Goal: Task Accomplishment & Management: Complete application form

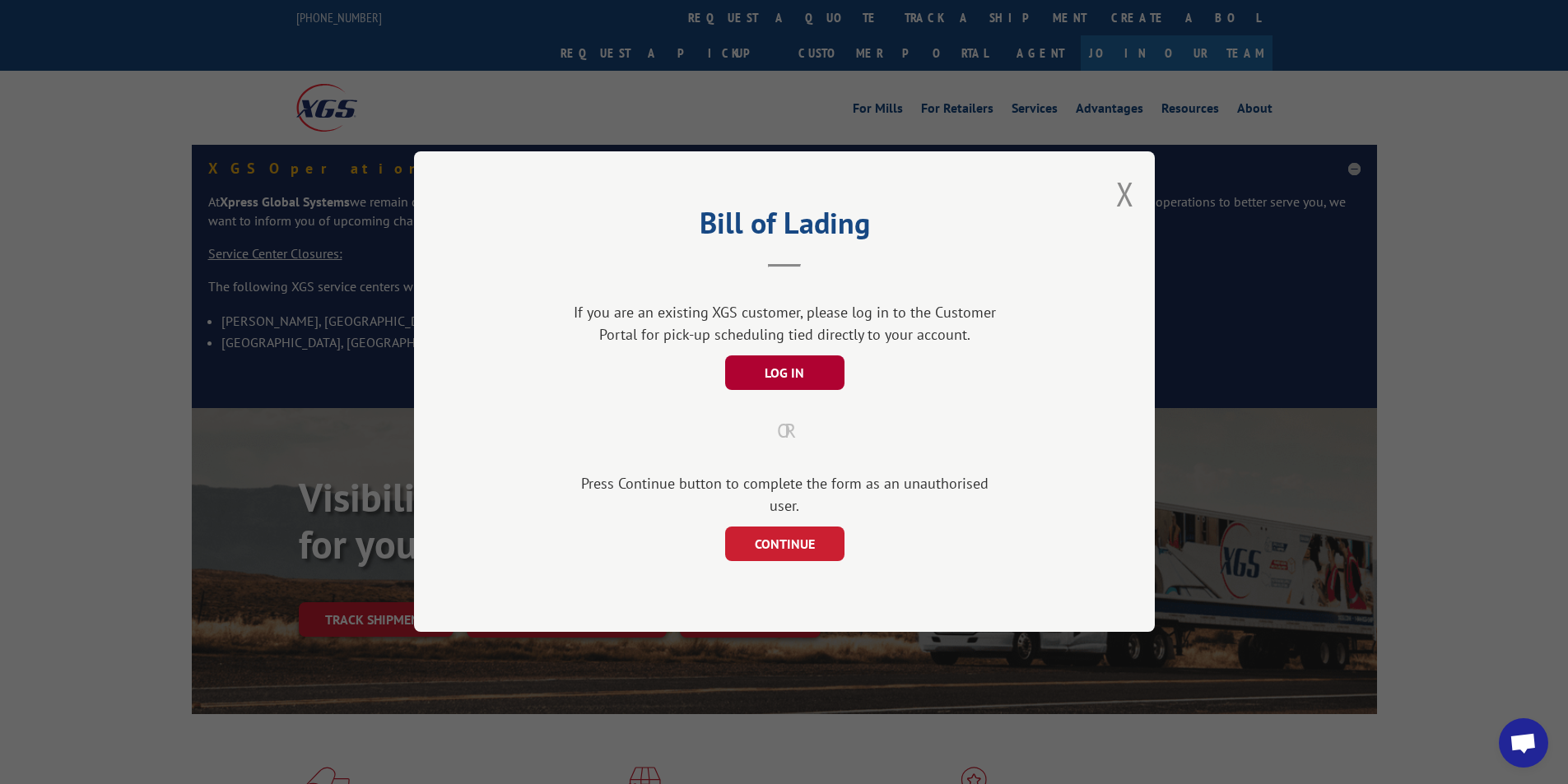
click at [757, 379] on button "LOG IN" at bounding box center [784, 373] width 120 height 35
click at [801, 379] on button "LOG IN" at bounding box center [784, 373] width 120 height 35
click at [799, 528] on button "CONTINUE" at bounding box center [784, 545] width 120 height 35
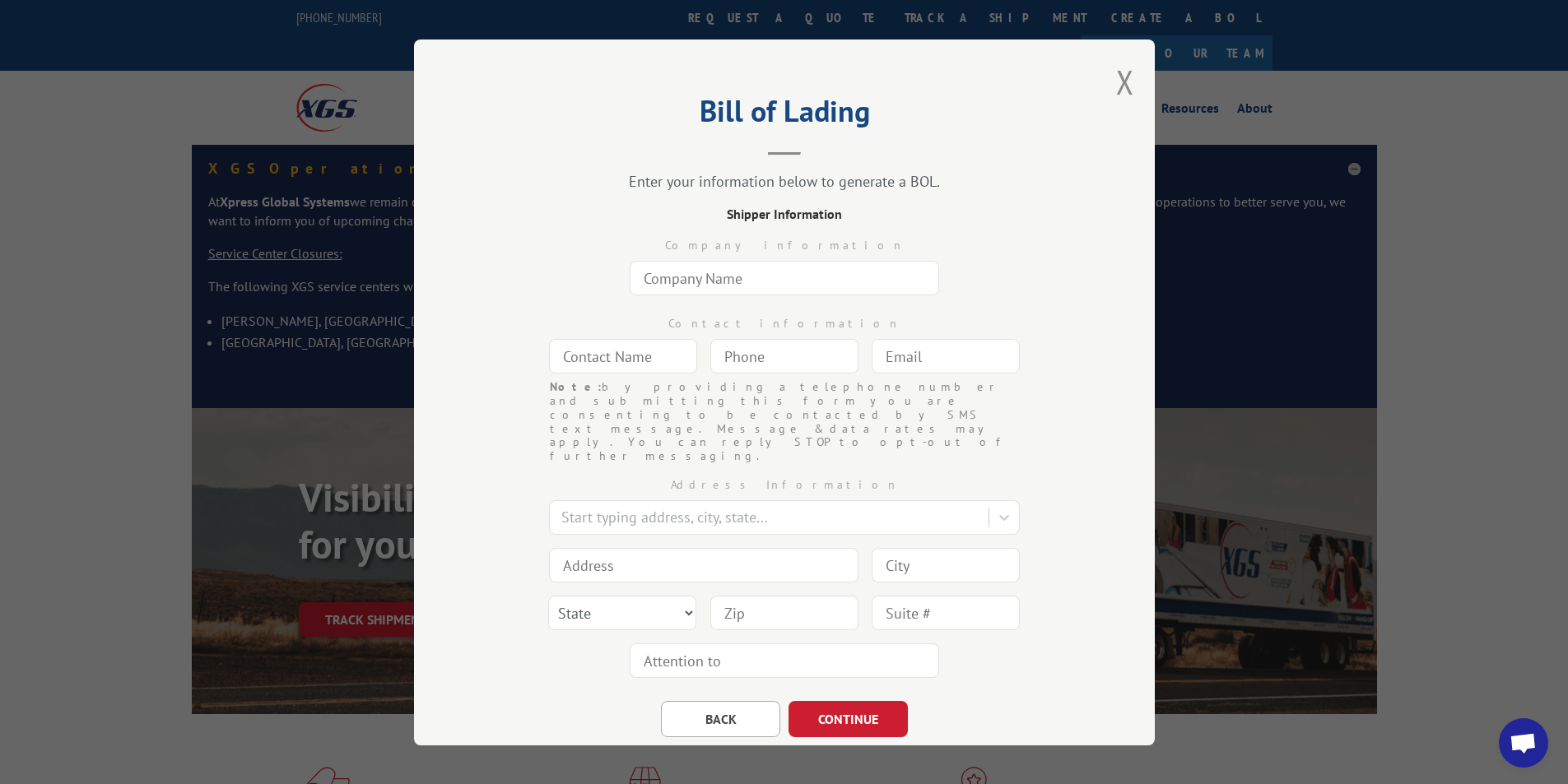
click at [687, 270] on input "text" at bounding box center [784, 278] width 309 height 35
type input "[DOMAIN_NAME] #8119"
type input "ANGEL"
type input "[DOMAIN_NAME][EMAIL_ADDRESS][DOMAIN_NAME]"
type input "[GEOGRAPHIC_DATA]"
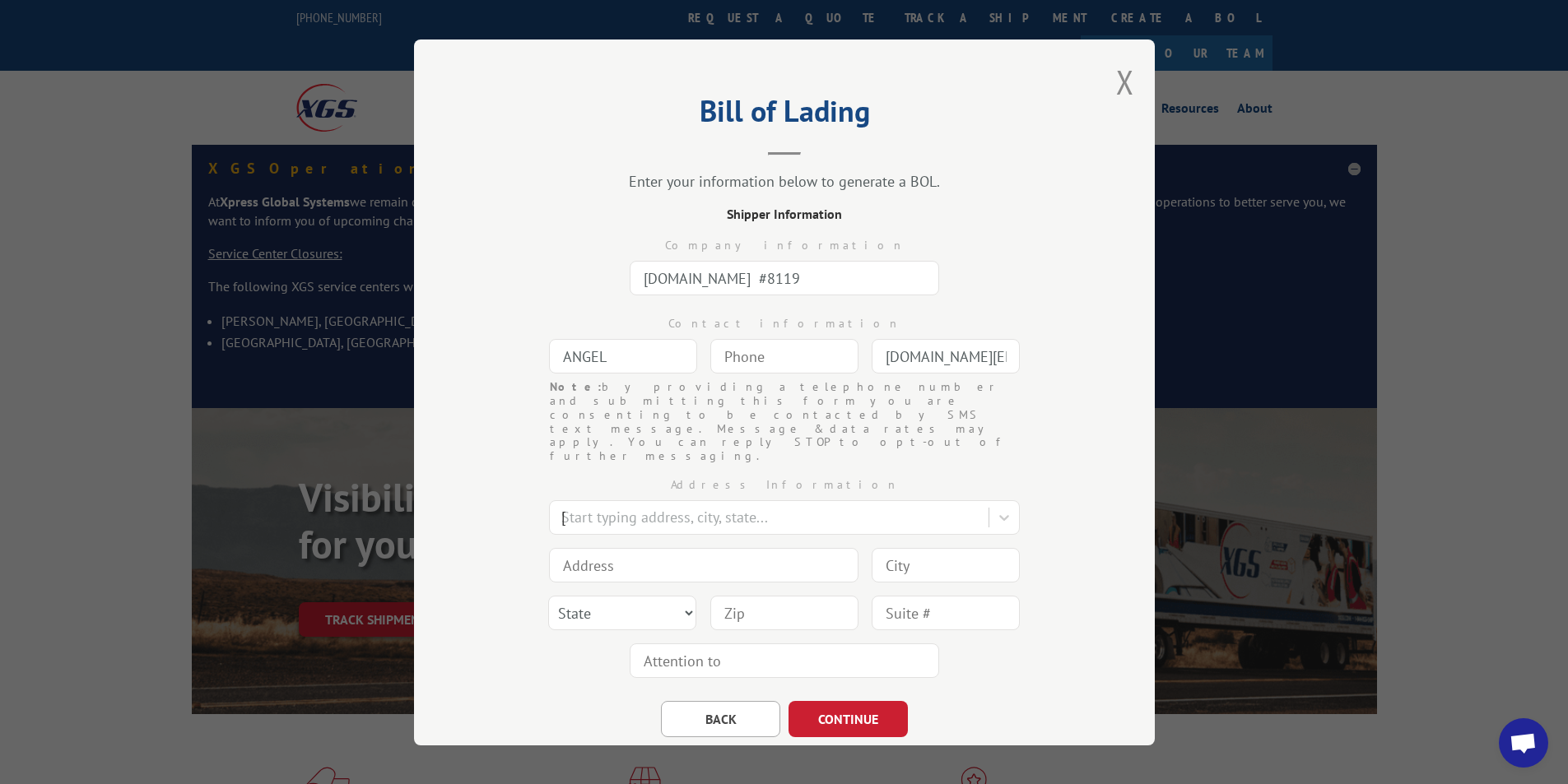
type input "1351 [PERSON_NAME] Cir NW"
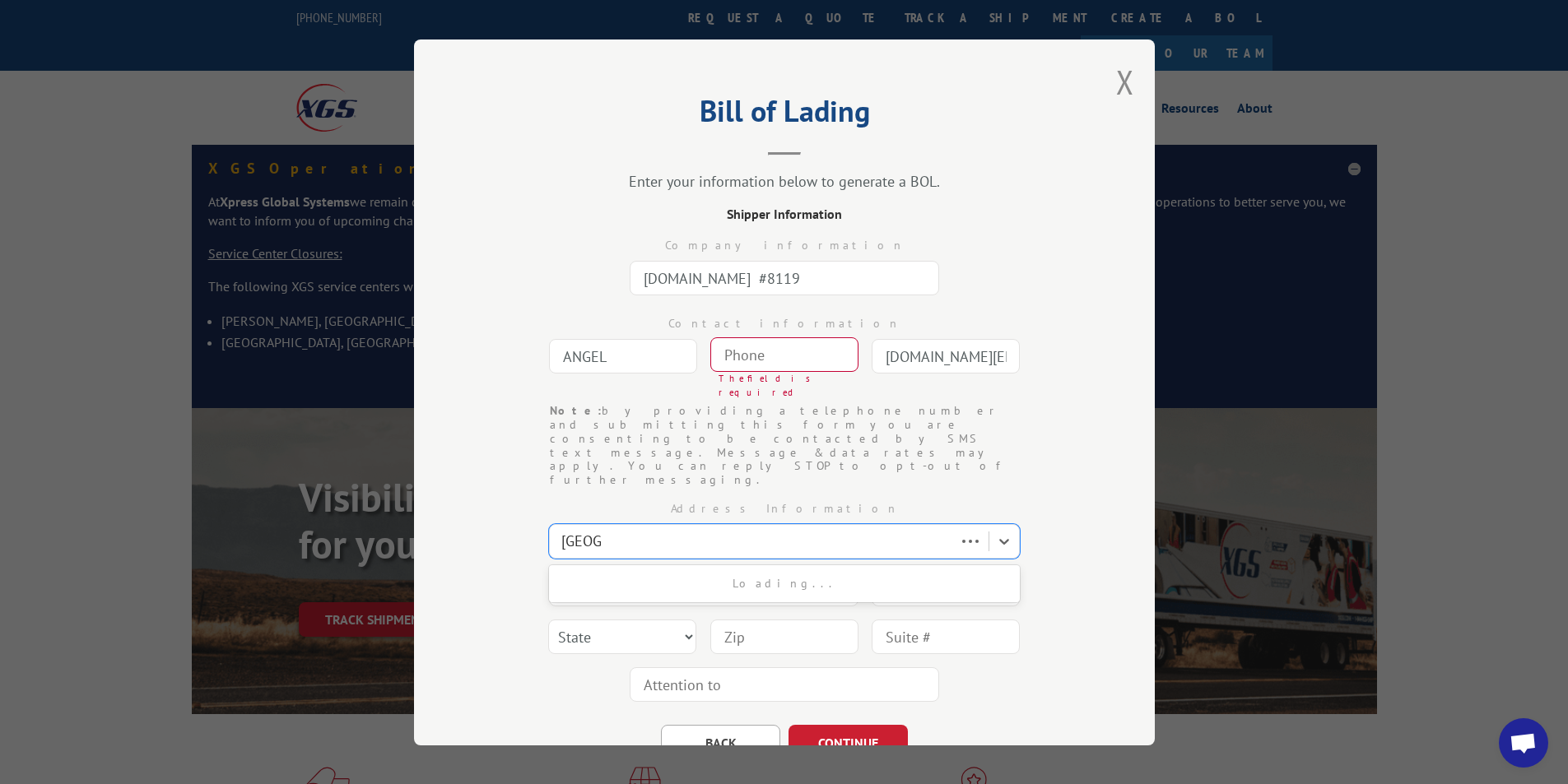
type input "[GEOGRAPHIC_DATA]"
select select "GA"
type input "30165"
type input "(___) ___-____"
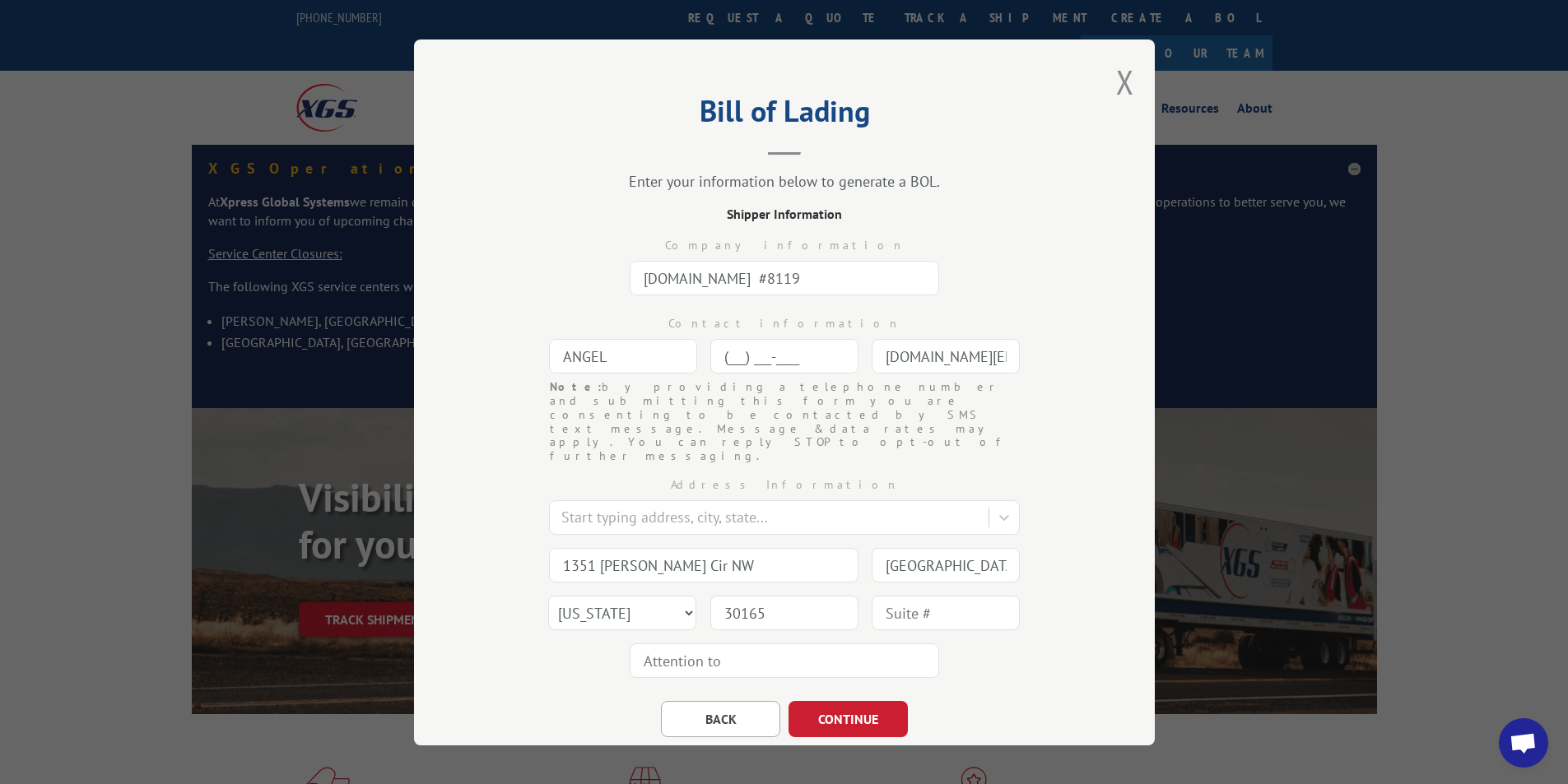
click at [776, 359] on input "(___) ___-____" at bounding box center [784, 356] width 148 height 35
type input "[PHONE_NUMBER]"
click at [845, 701] on button "CONTINUE" at bounding box center [848, 719] width 120 height 37
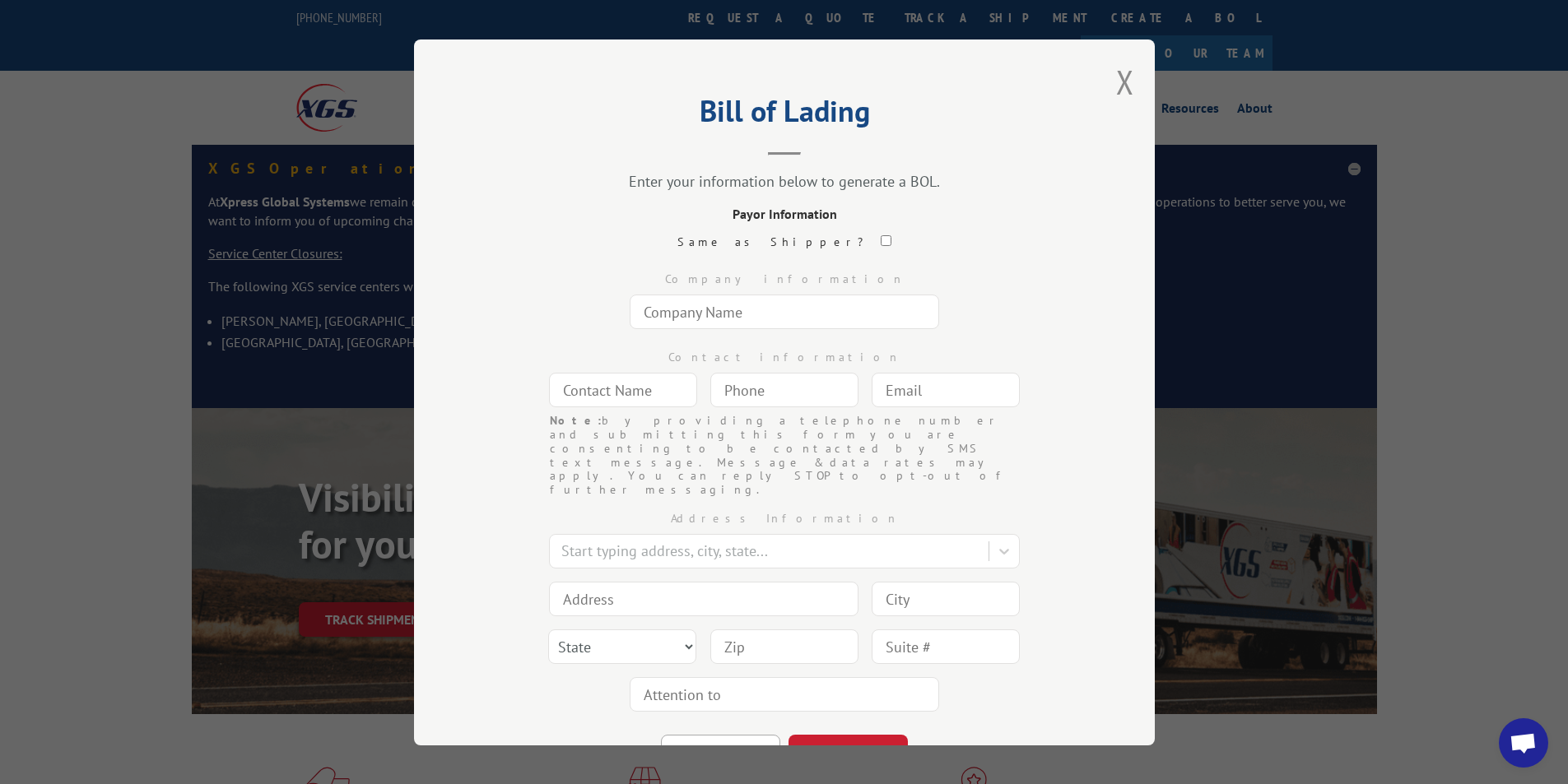
click at [693, 312] on input "text" at bounding box center [784, 311] width 309 height 35
type input "[DOMAIN_NAME] #8119"
type input "FREIGHT PAYABLES"
type input "[DOMAIN_NAME][EMAIL_ADDRESS][DOMAIN_NAME]"
type input "[GEOGRAPHIC_DATA]"
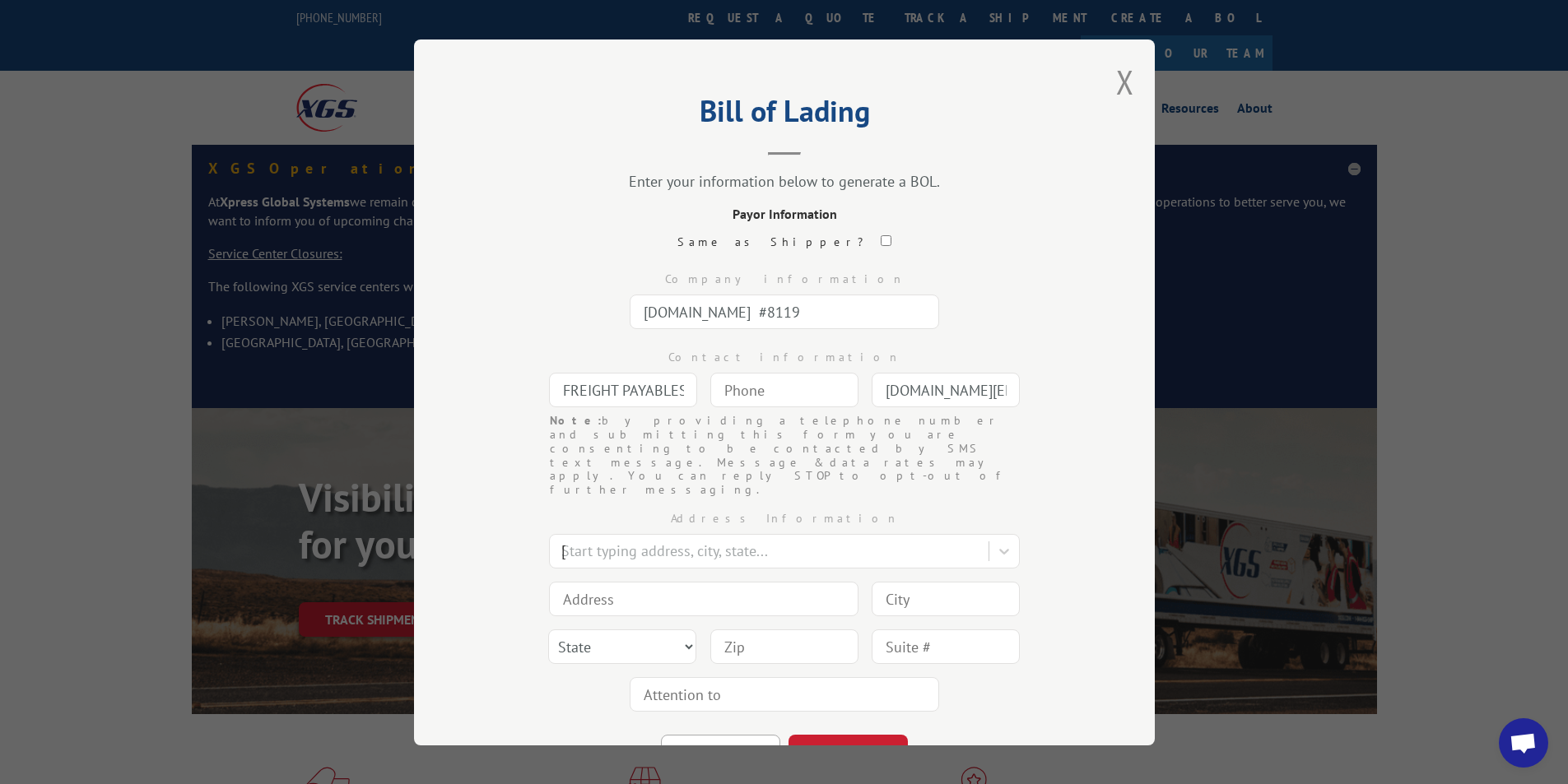
type input "[STREET_ADDRESS]"
type input "[GEOGRAPHIC_DATA]"
select select "GA"
type input "30339"
type input "(___) ___-____"
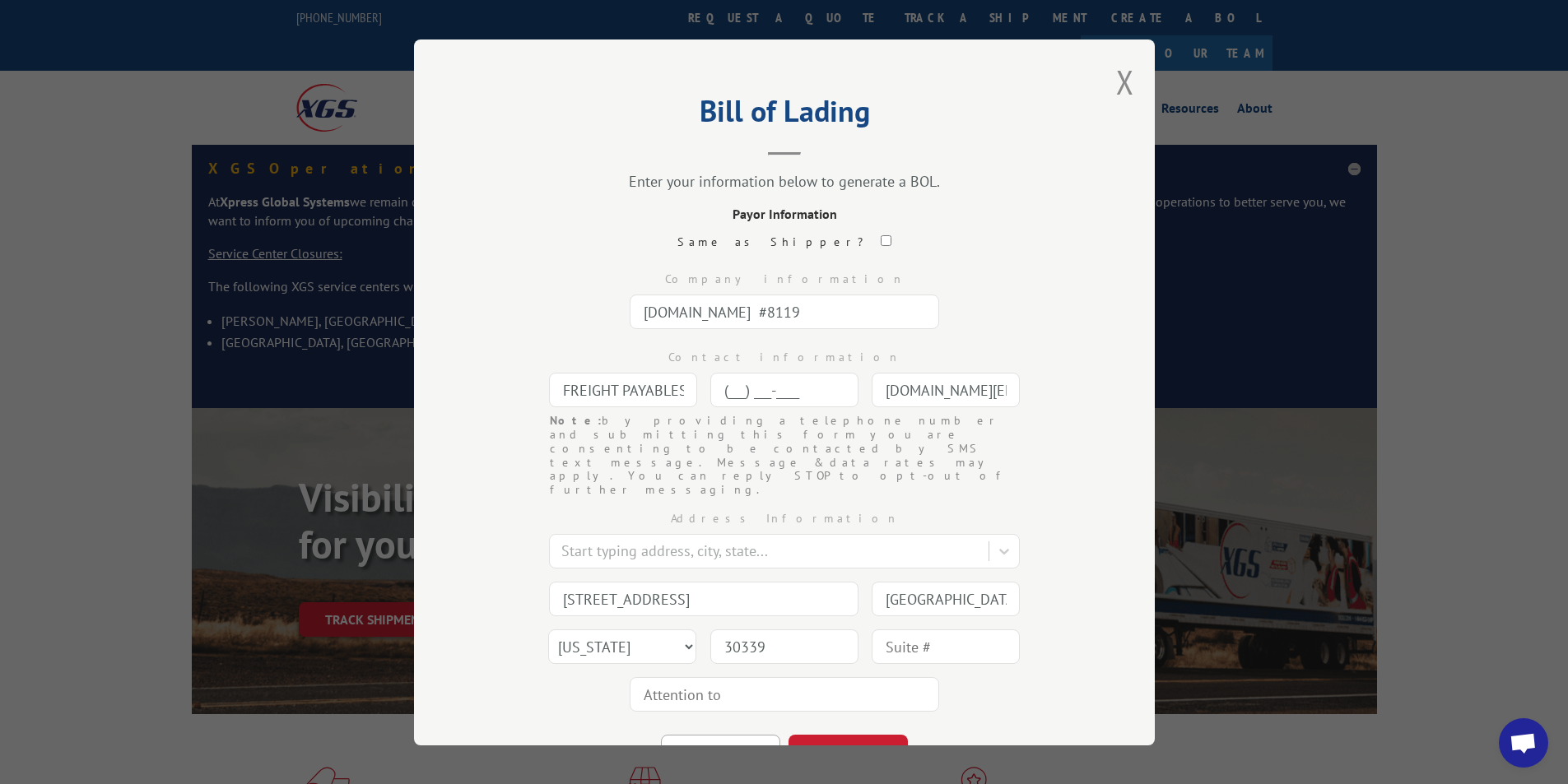
click at [750, 390] on input "(___) ___-____" at bounding box center [784, 390] width 148 height 35
type input "[PHONE_NUMBER]"
click at [838, 735] on button "CONTINUE" at bounding box center [848, 752] width 120 height 37
click at [681, 312] on input "text" at bounding box center [784, 311] width 309 height 35
type input "THD SHIP TO STORE #0556"
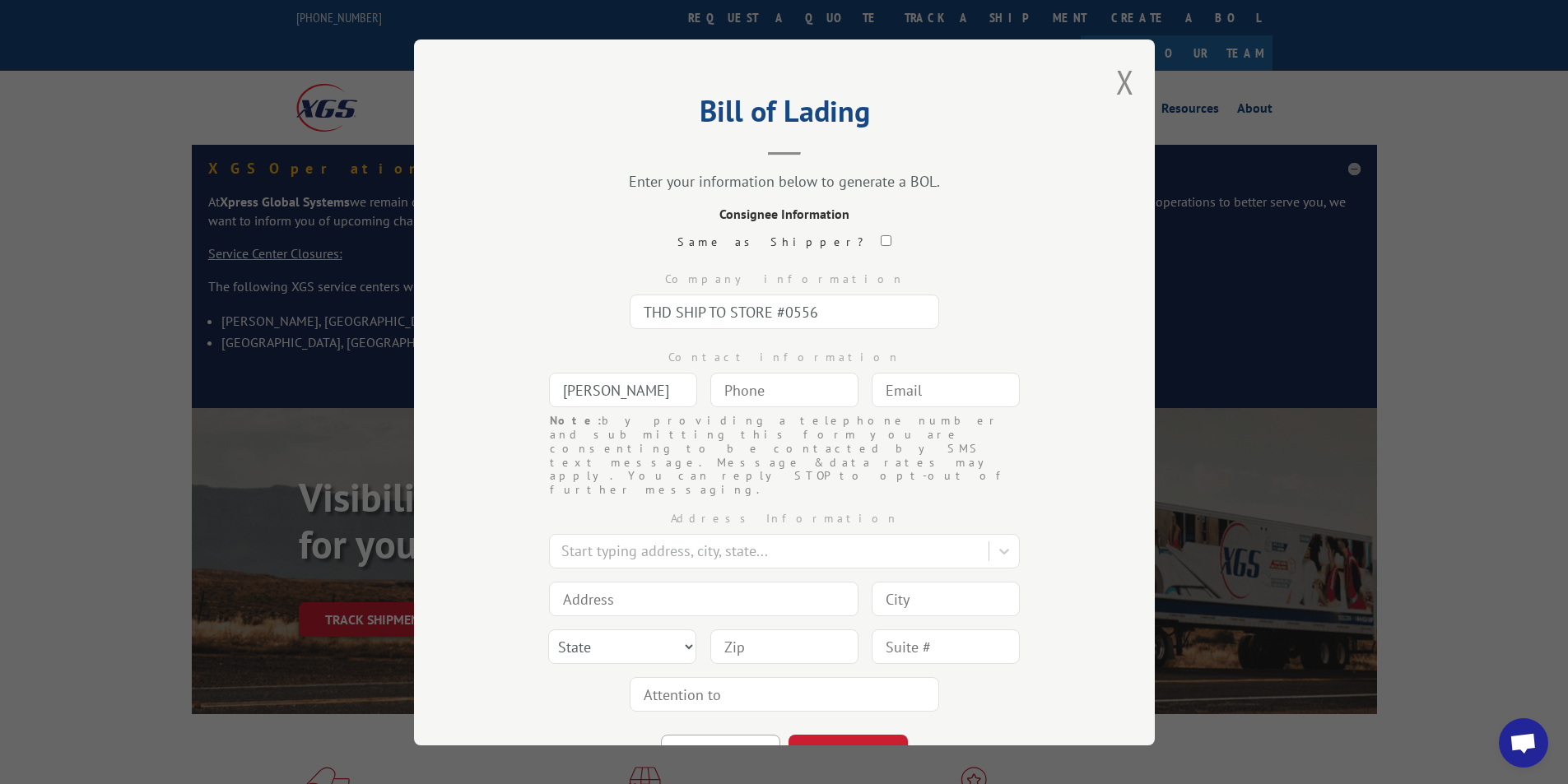
scroll to position [0, 2]
type input "[PERSON_NAME]"
type input "[PHONE_NUMBER]"
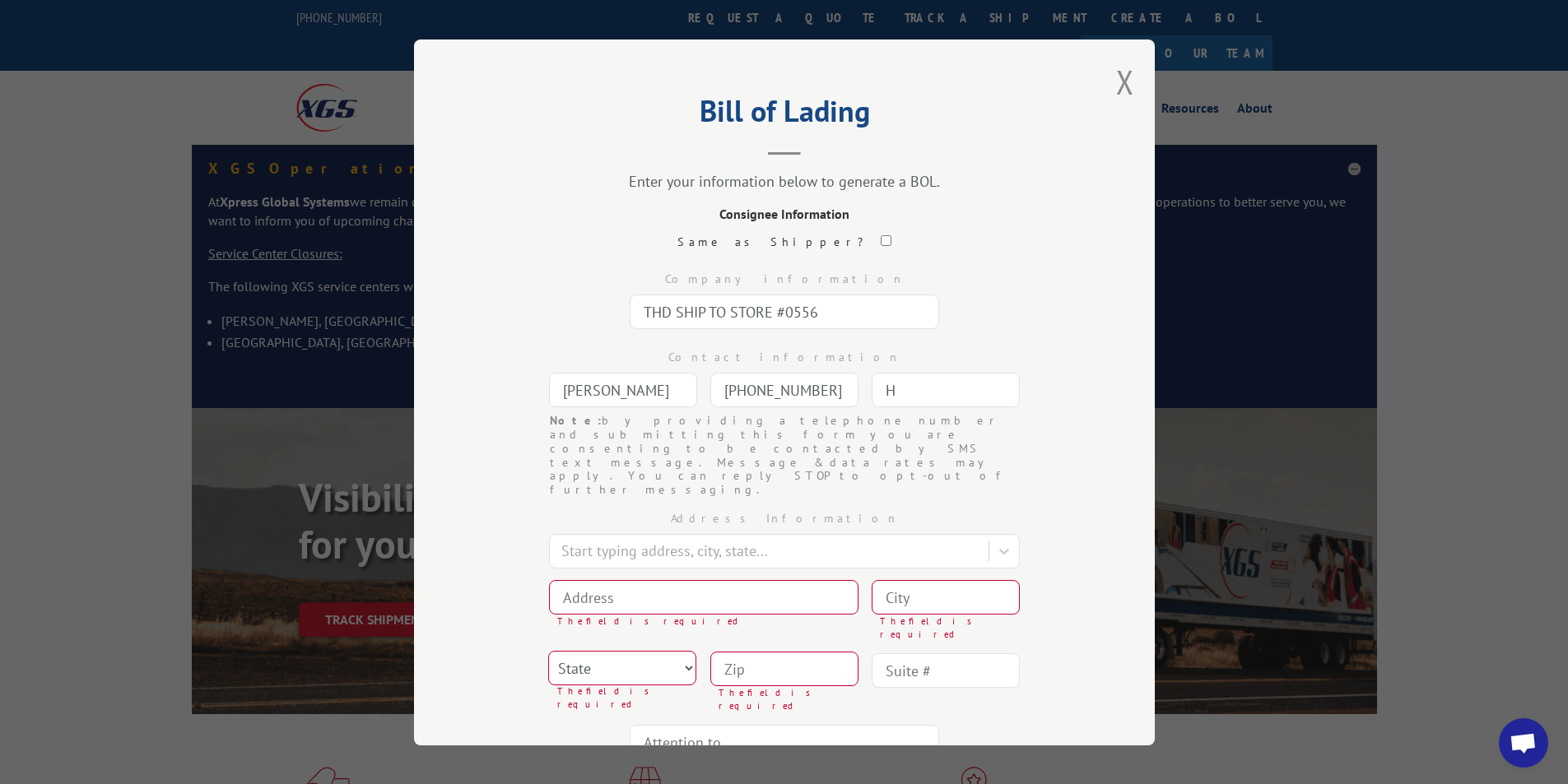
click at [902, 392] on input "H" at bounding box center [946, 390] width 148 height 35
type input "[DOMAIN_NAME][EMAIL_ADDRESS][DOMAIN_NAME]"
type input "[GEOGRAPHIC_DATA]"
type input "1351 [PERSON_NAME] Cir NW"
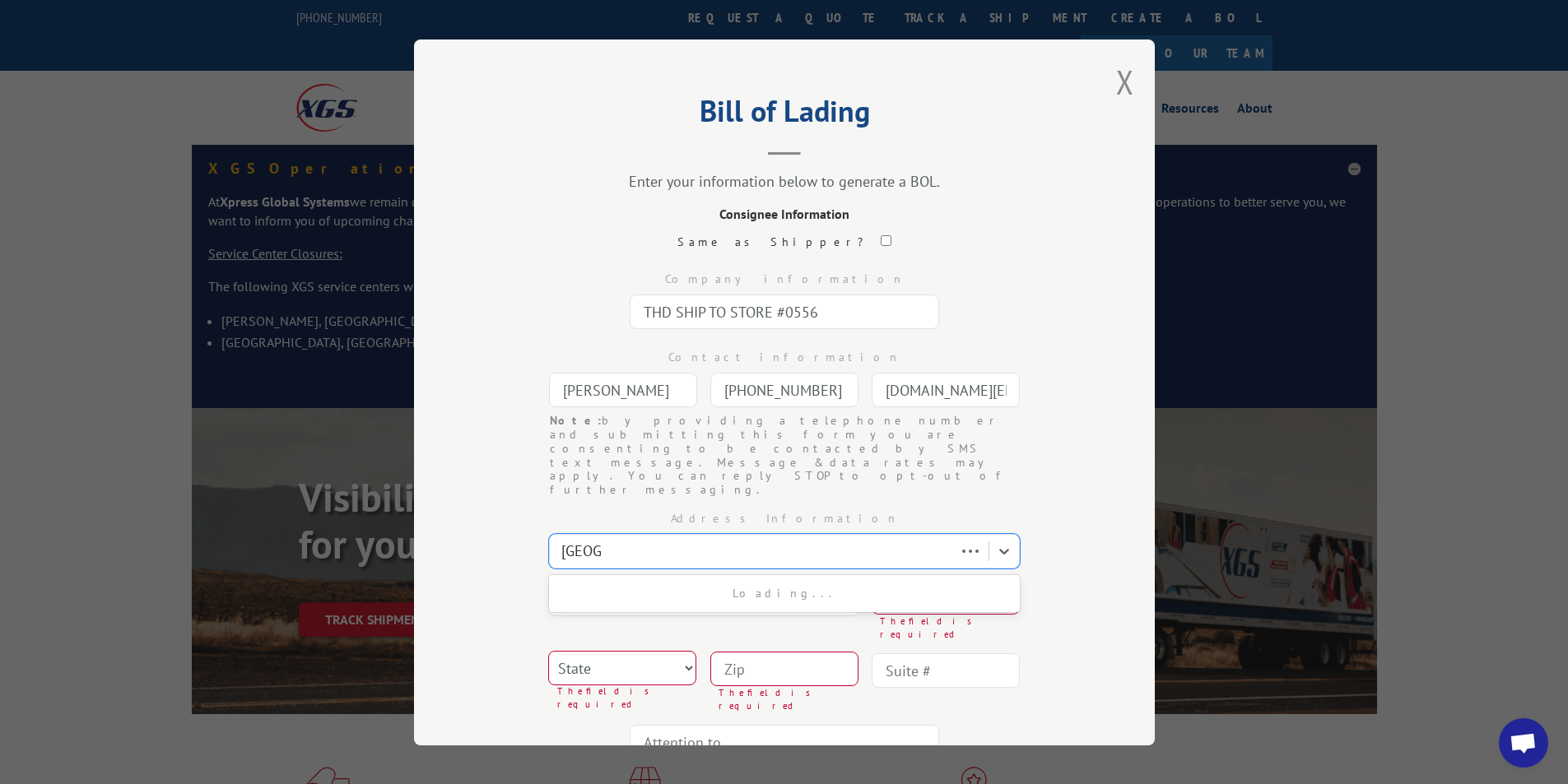
type input "[GEOGRAPHIC_DATA]"
select select "GA"
type input "30165"
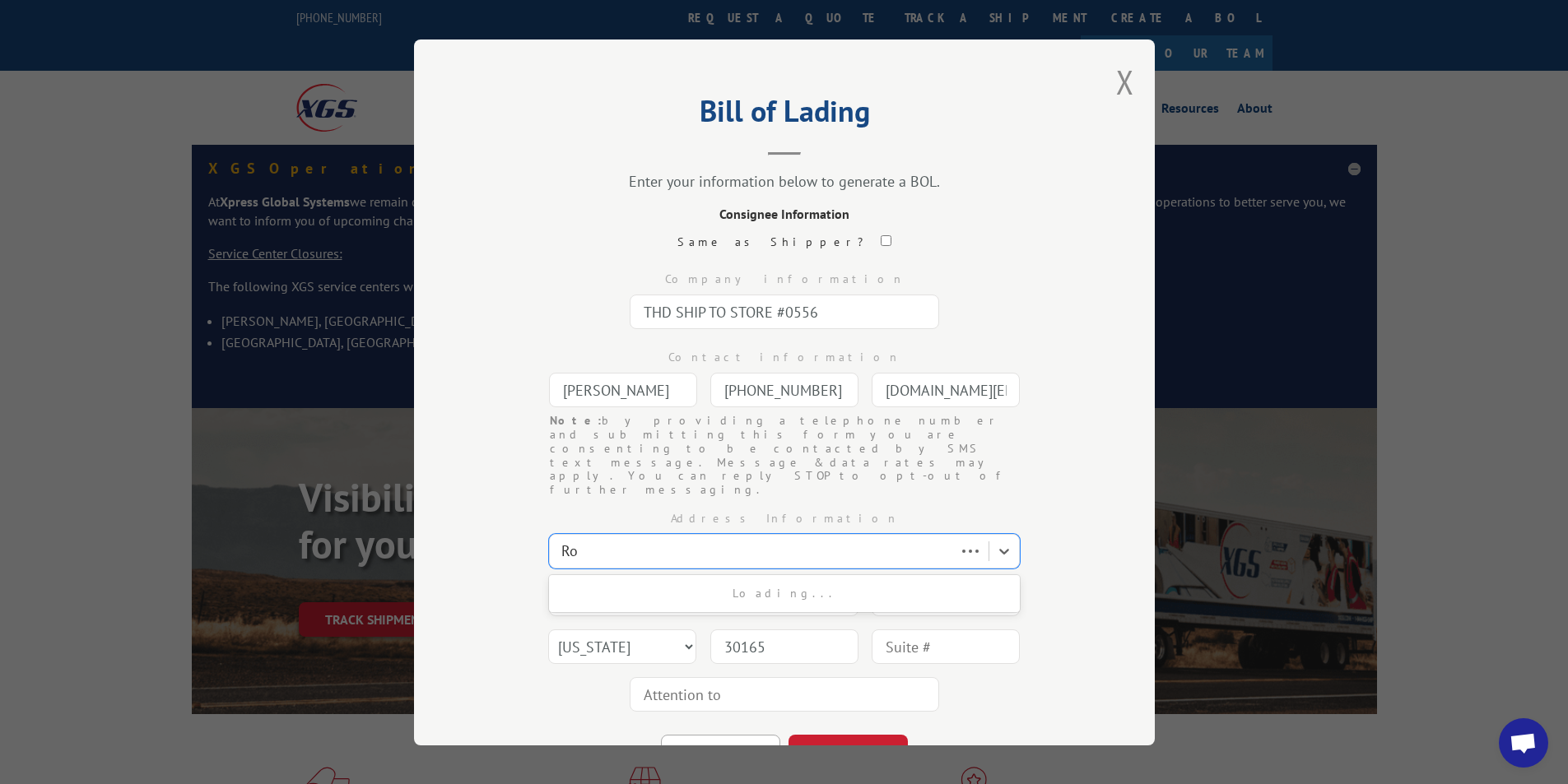
type input "R"
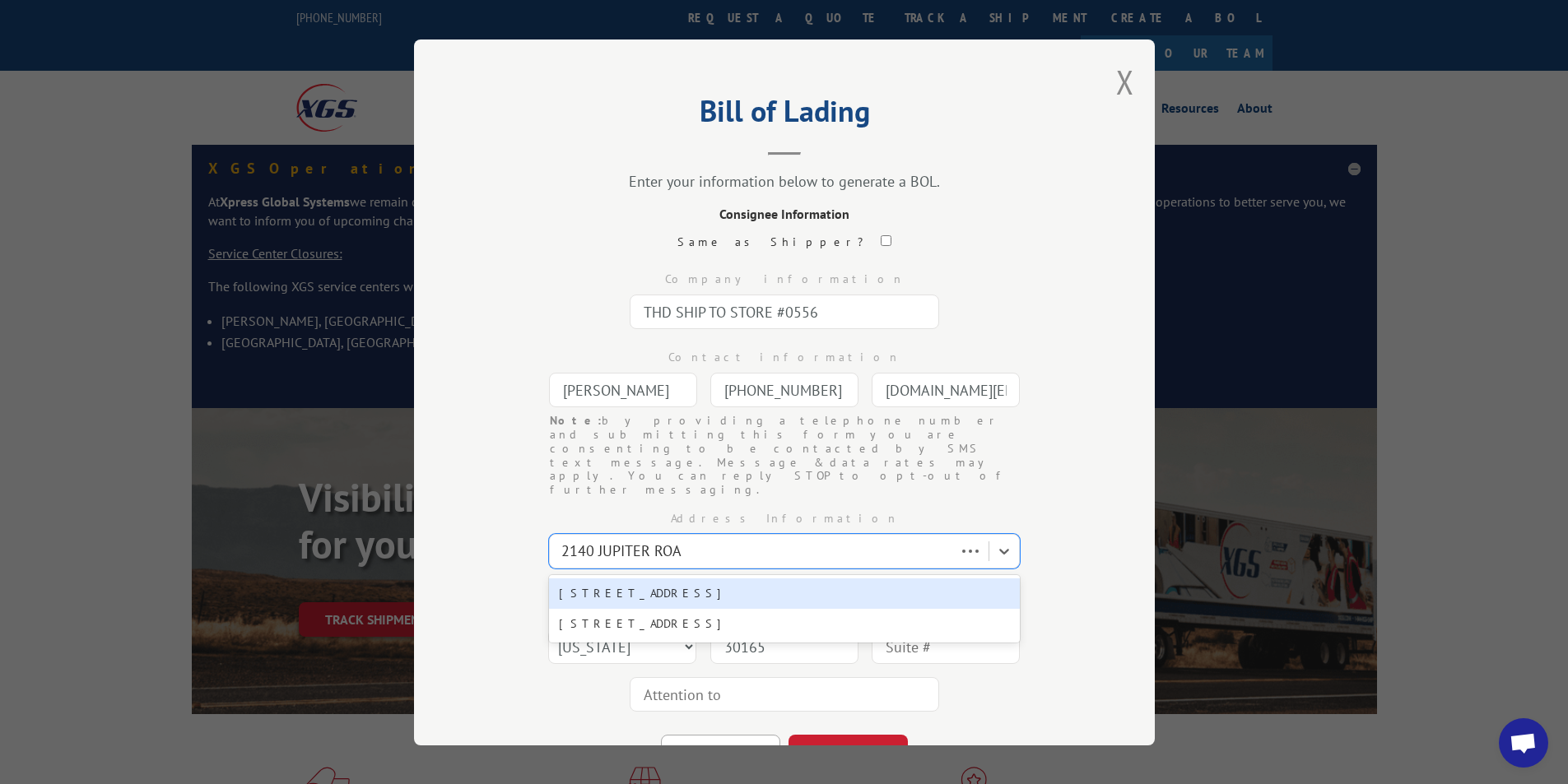
type input "[STREET_ADDRESS]"
type input "Garland"
select select "[GEOGRAPHIC_DATA]"
type input "75044"
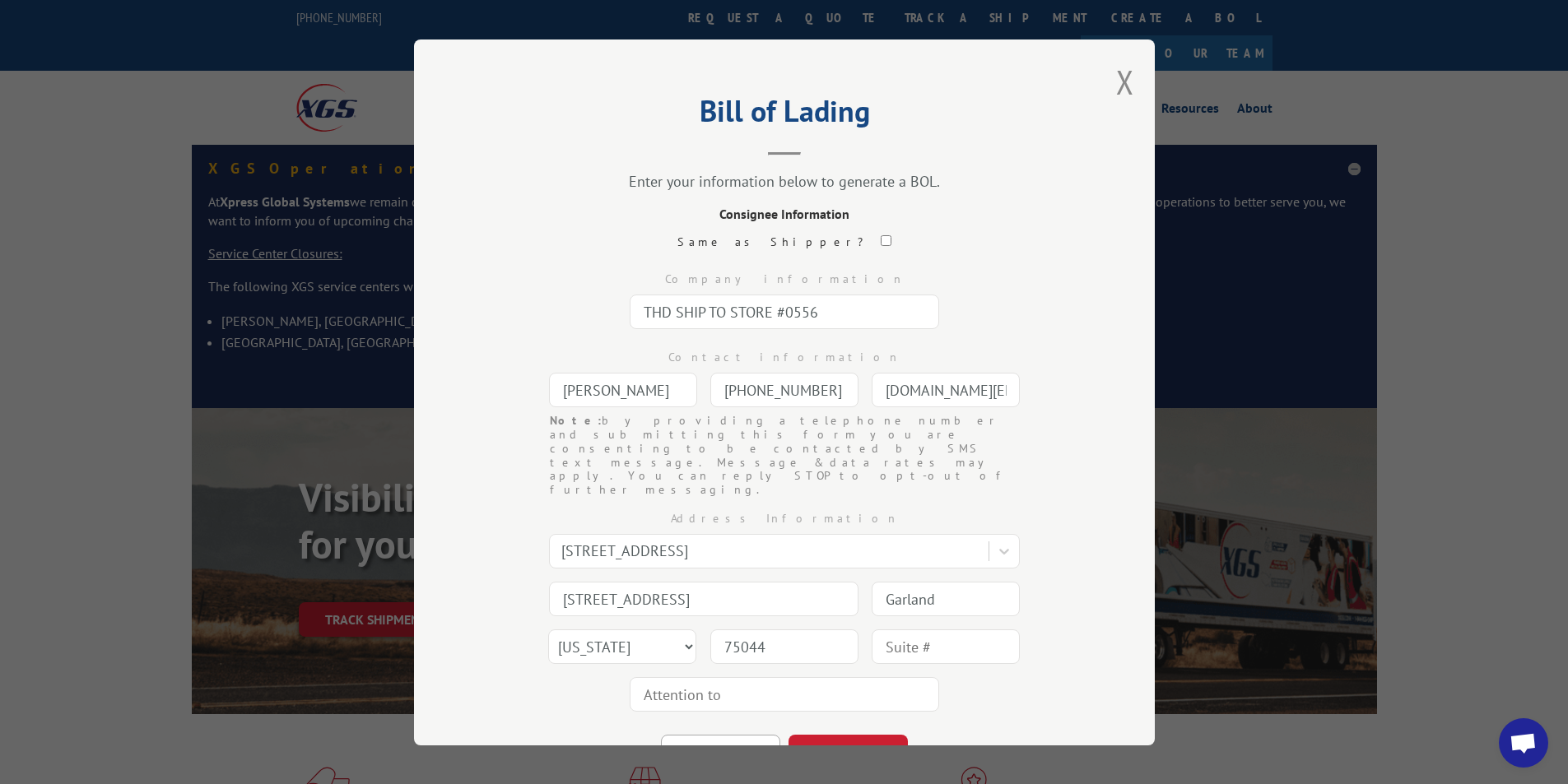
click at [868, 735] on button "CONTINUE" at bounding box center [848, 752] width 120 height 37
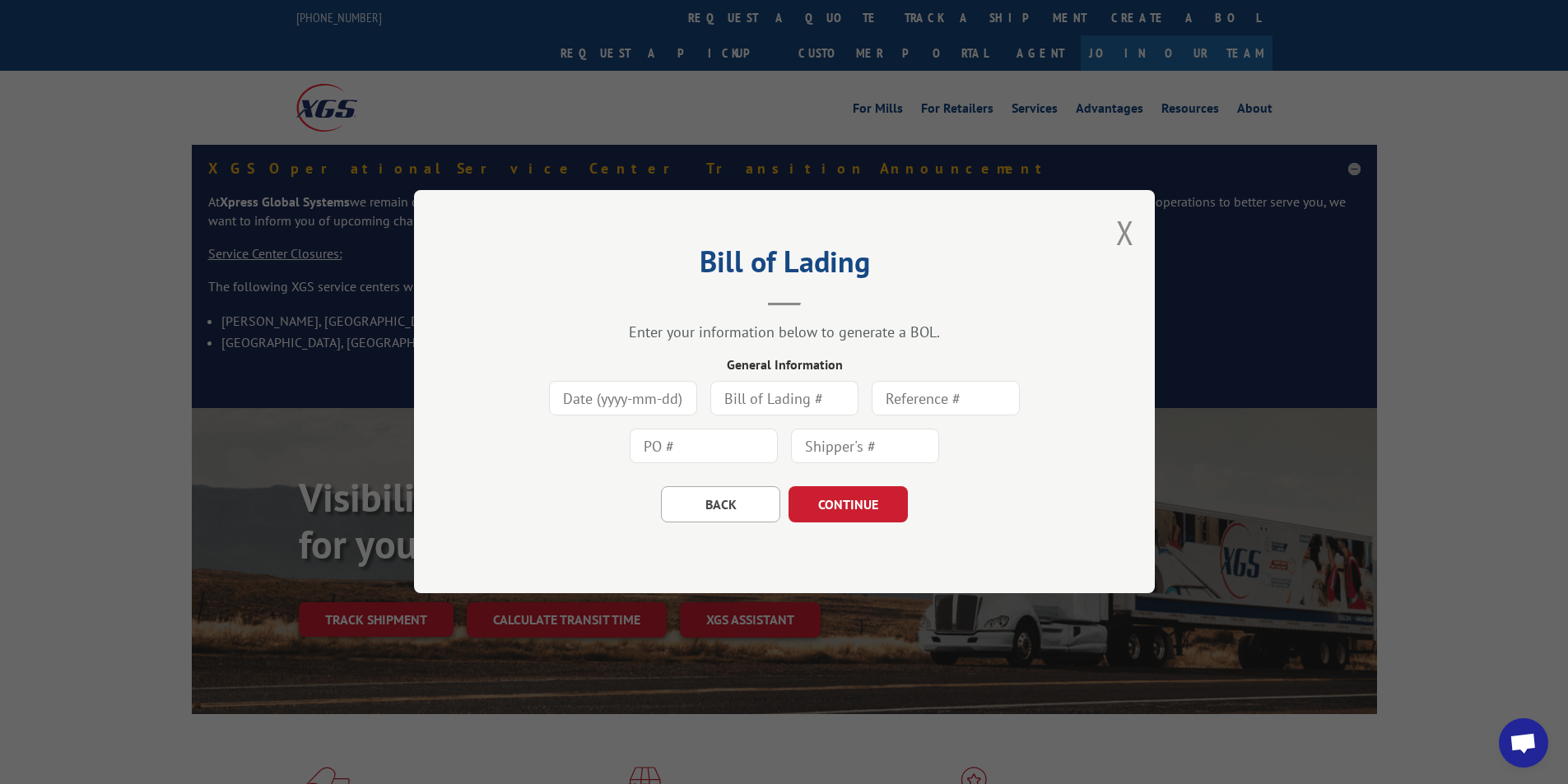
click at [652, 407] on input at bounding box center [623, 398] width 148 height 35
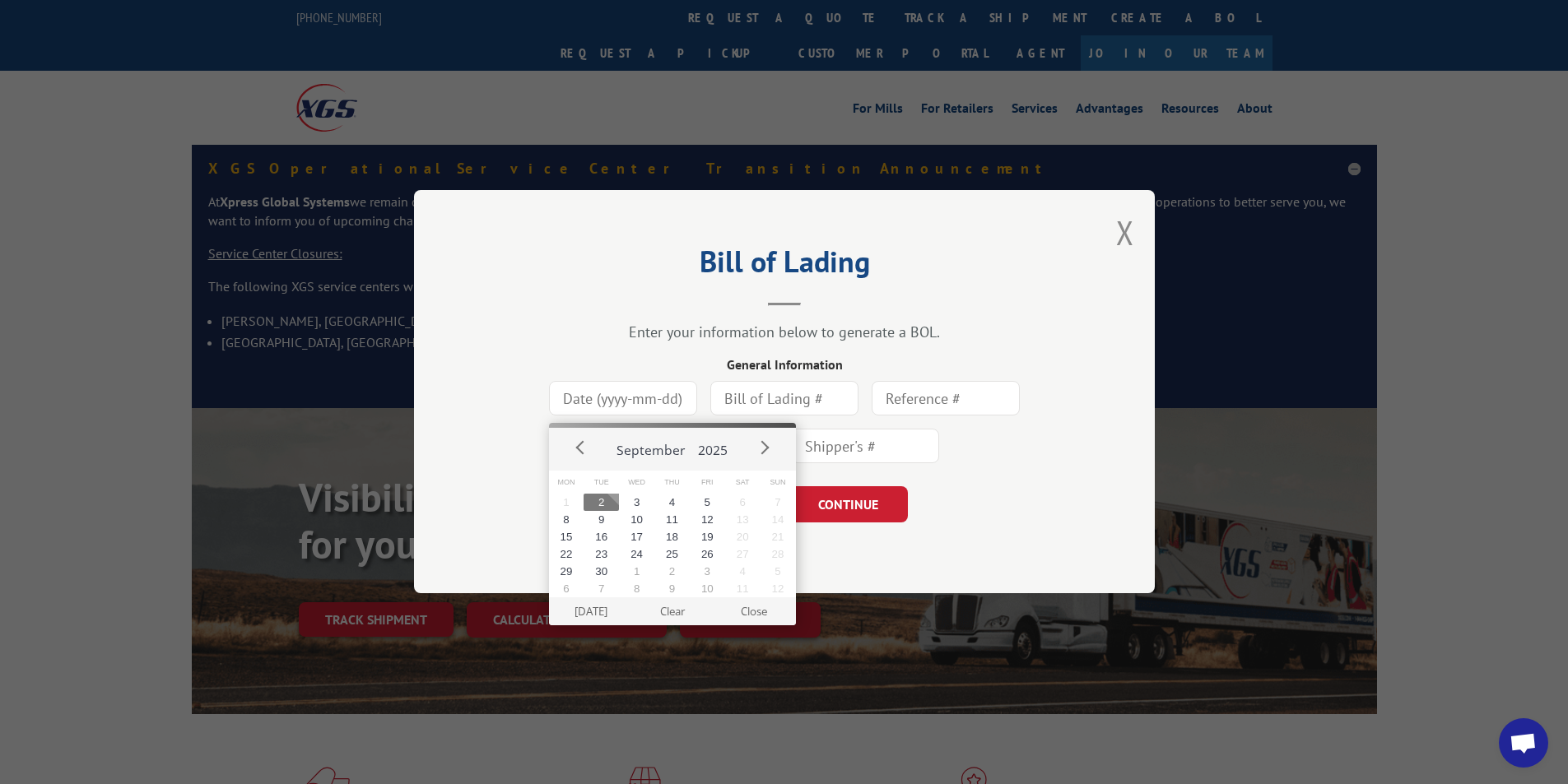
click at [599, 504] on button "2" at bounding box center [601, 502] width 36 height 17
type input "[DATE]"
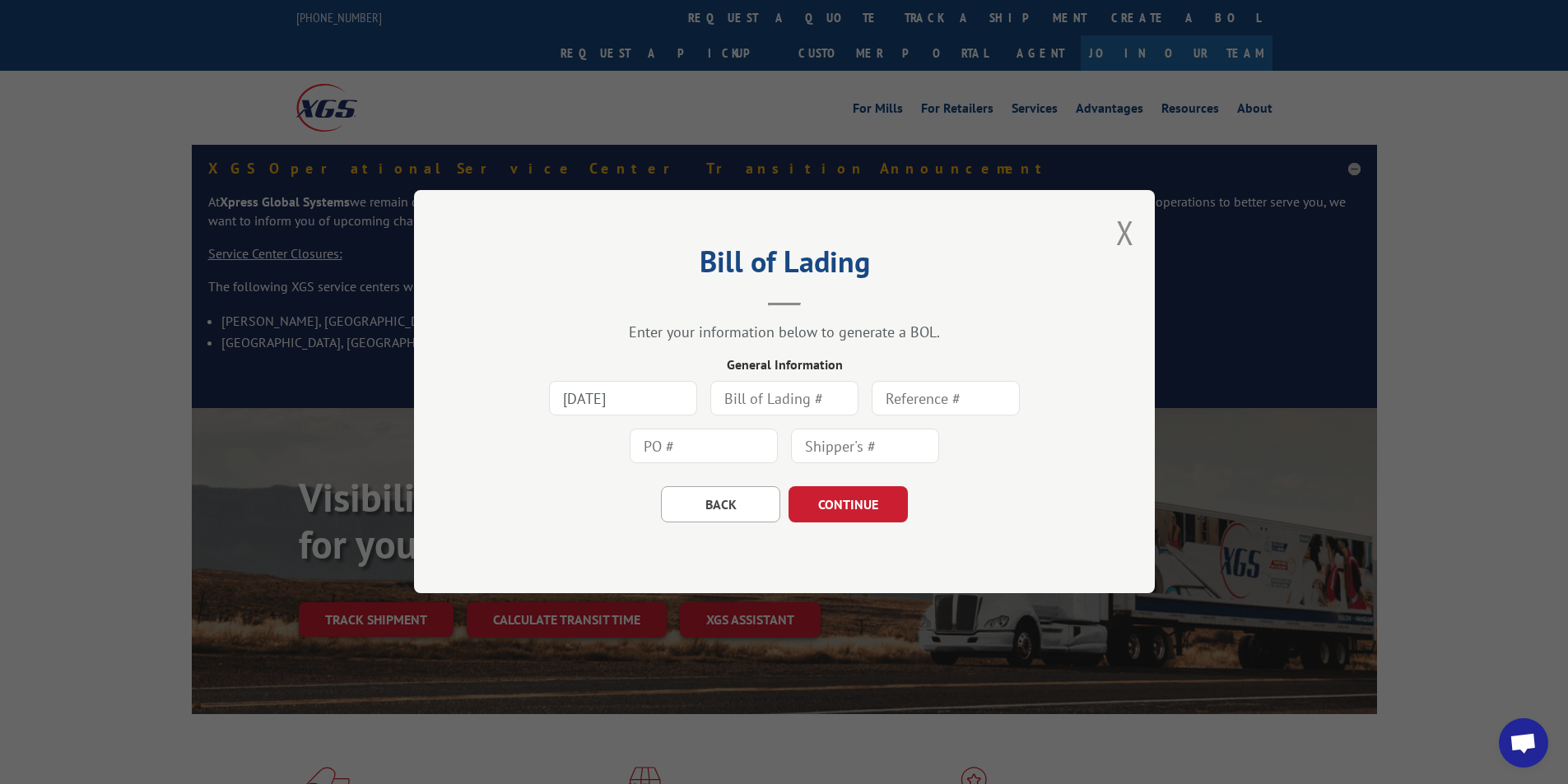
click at [785, 397] on input "text" at bounding box center [784, 398] width 148 height 35
type input "420755"
click at [734, 445] on input "text" at bounding box center [704, 447] width 148 height 35
type input "56581182"
click at [857, 494] on button "CONTINUE" at bounding box center [848, 505] width 120 height 37
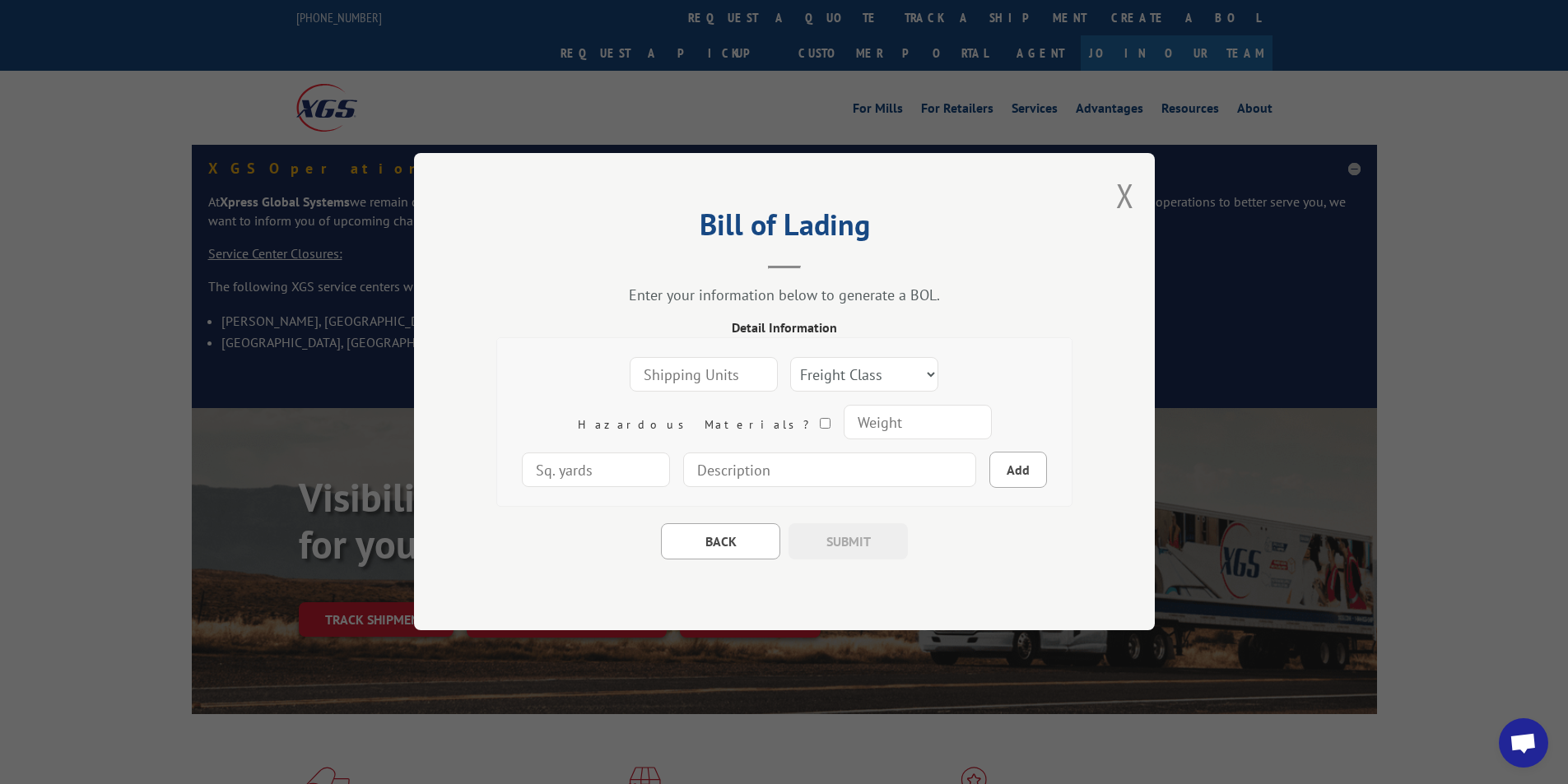
click at [630, 364] on input "number" at bounding box center [704, 375] width 148 height 35
type input "1"
click at [693, 369] on input "1" at bounding box center [704, 375] width 148 height 35
click at [798, 375] on select "Freight Class 50 55 60 65 70 77 85 92 100 110 125 150 175 200 250 300 400 500 C…" at bounding box center [864, 375] width 148 height 35
select select "92"
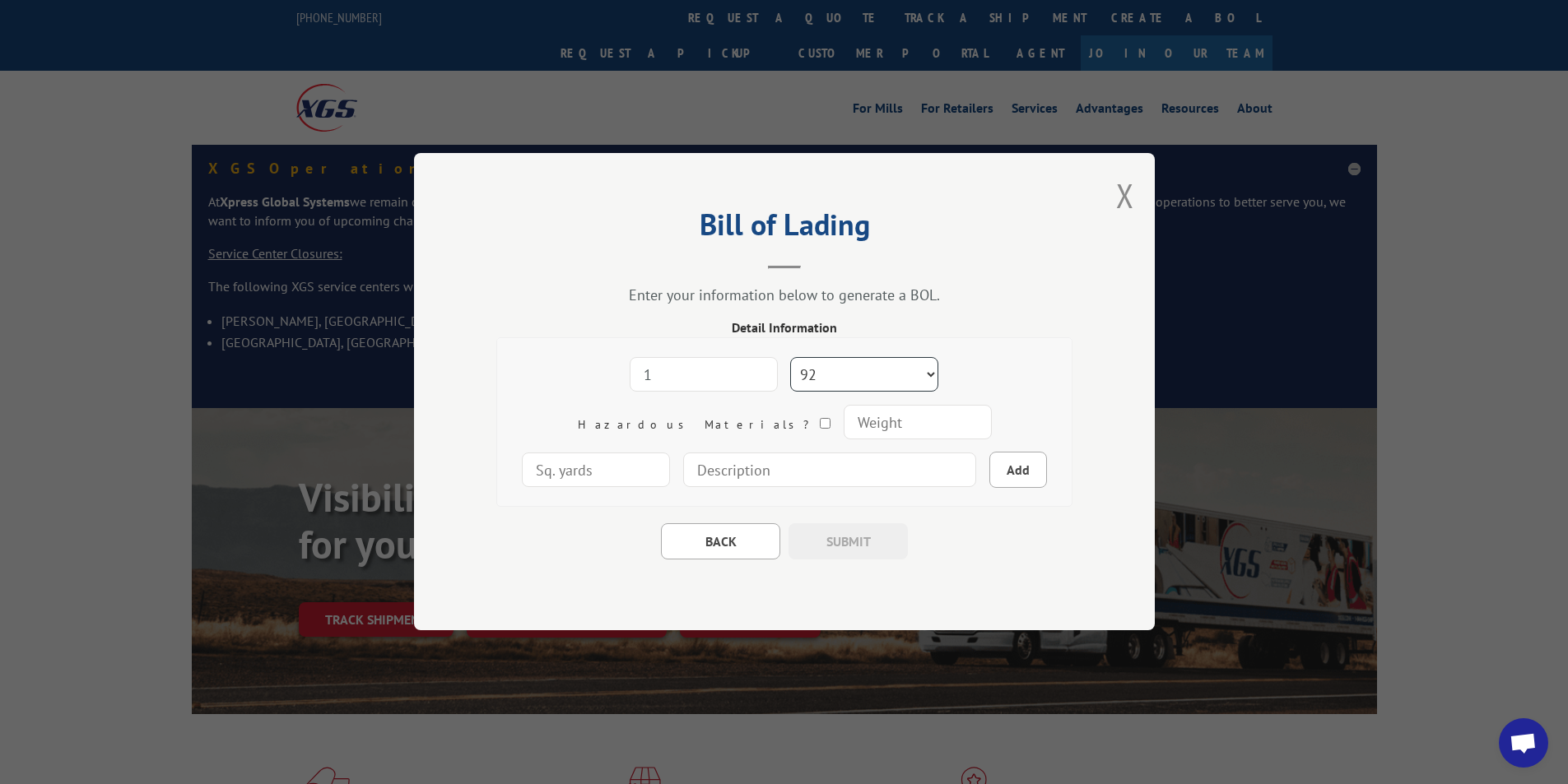
click at [790, 358] on select "Freight Class 50 55 60 65 70 77 85 92 100 110 125 150 175 200 250 300 400 500 C…" at bounding box center [864, 375] width 148 height 35
click at [843, 429] on input "number" at bounding box center [917, 422] width 148 height 35
type input "200"
click at [700, 470] on input at bounding box center [829, 471] width 293 height 35
type input "E-COM STRETTA 105" x 31" x 9""
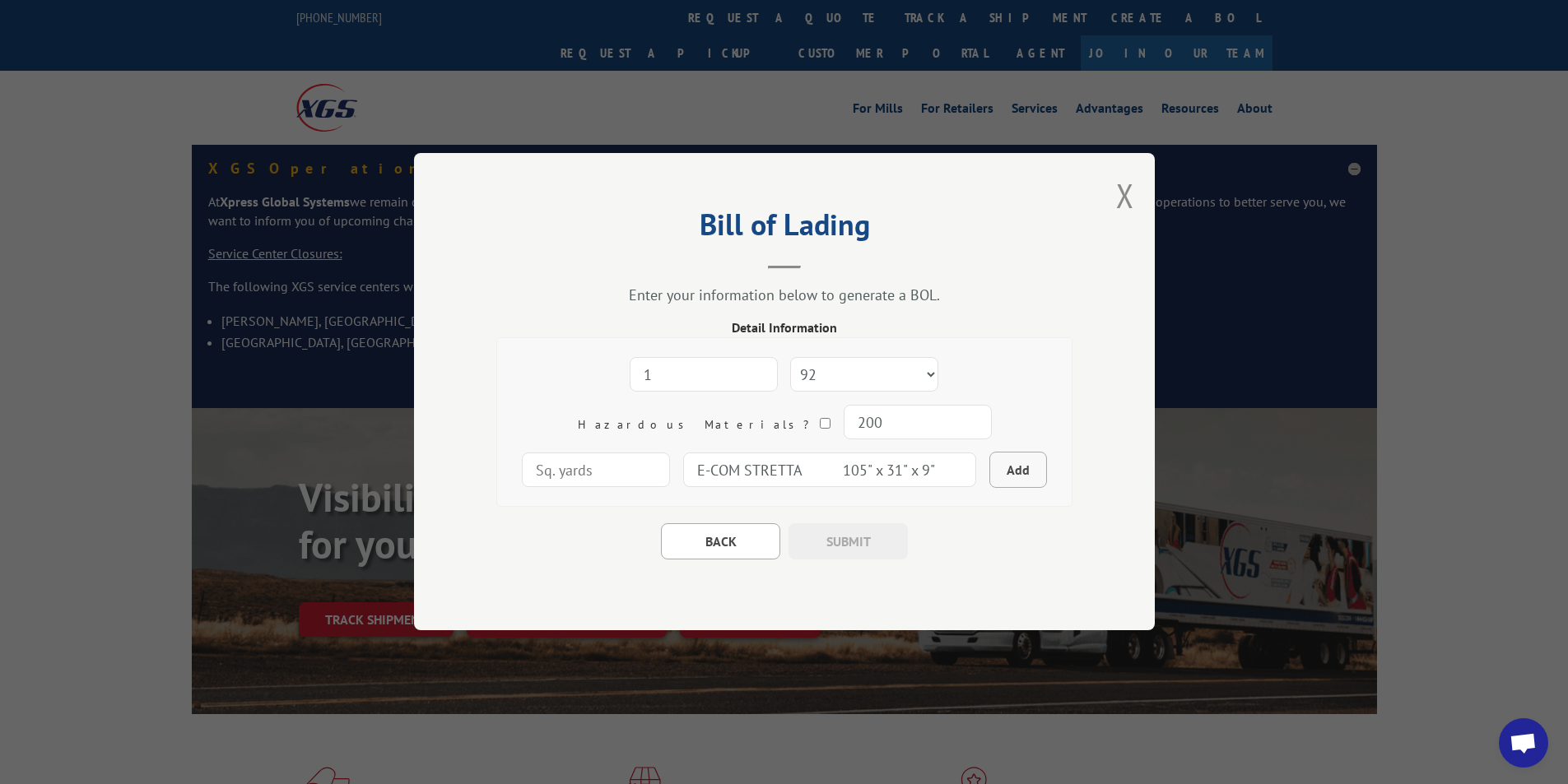
click at [990, 461] on button "Add" at bounding box center [1018, 471] width 57 height 37
select select
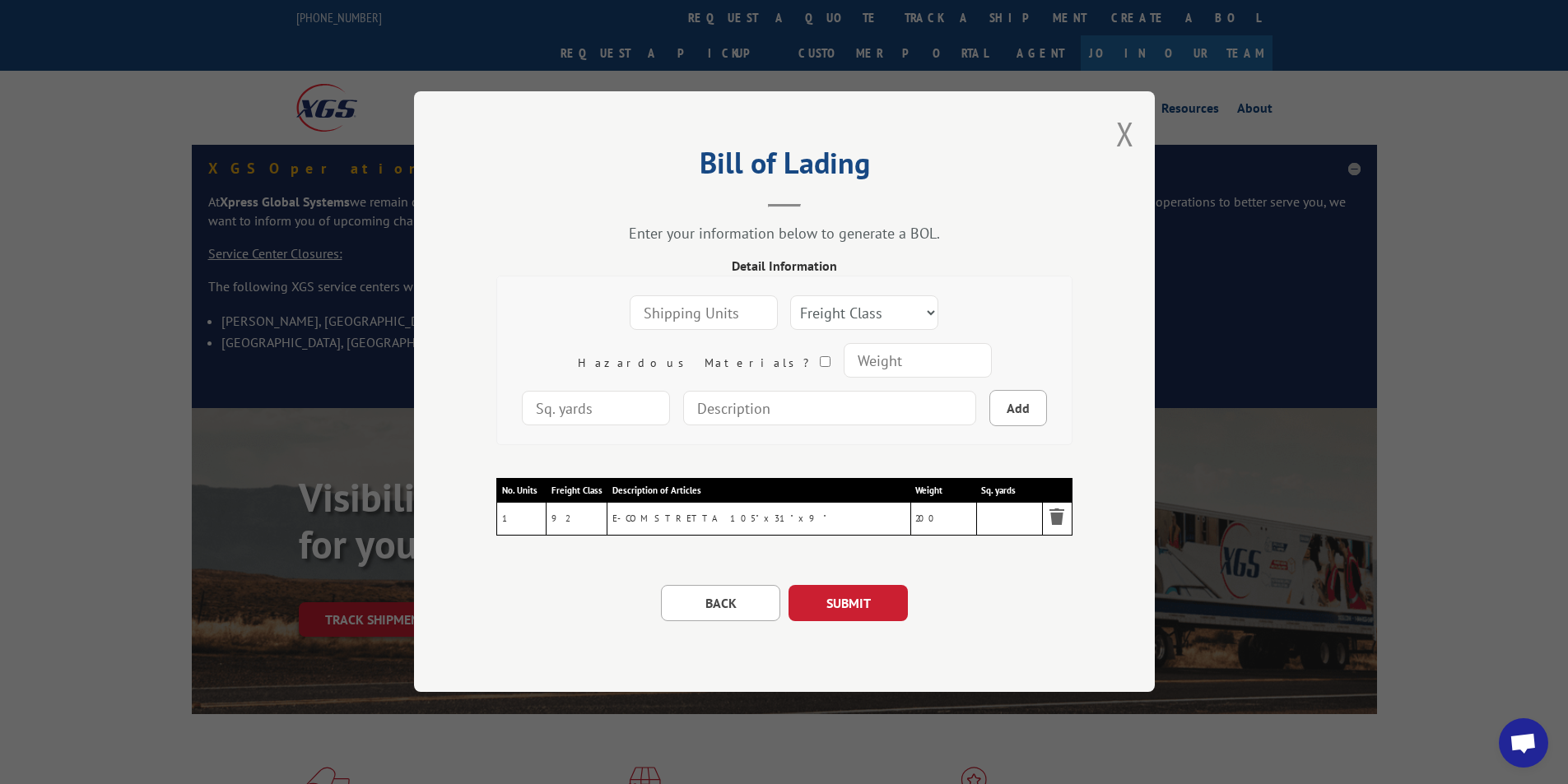
click at [868, 601] on button "SUBMIT" at bounding box center [848, 604] width 120 height 37
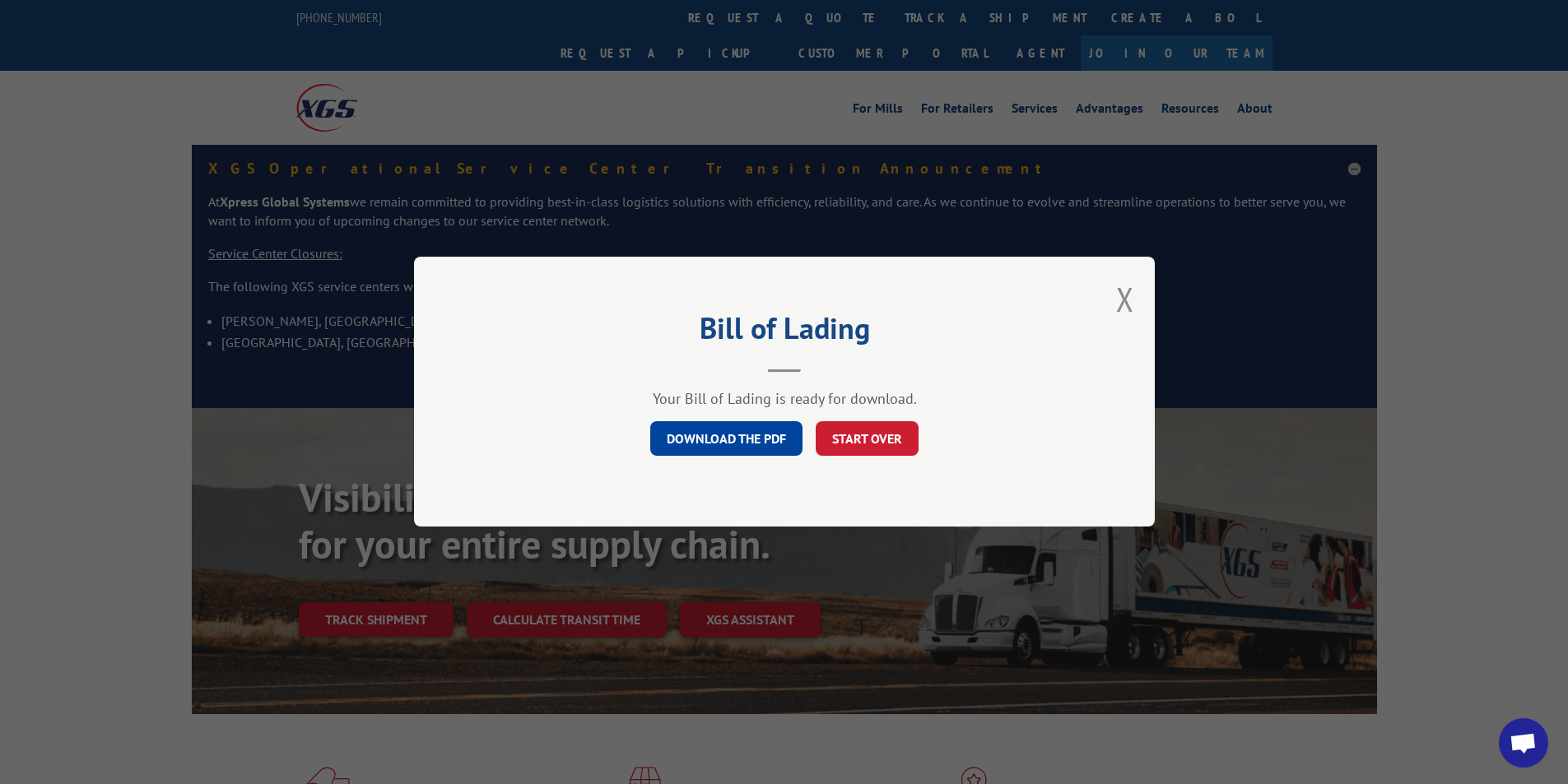
click at [751, 427] on link "DOWNLOAD THE PDF" at bounding box center [727, 439] width 152 height 35
